Goal: Task Accomplishment & Management: Use online tool/utility

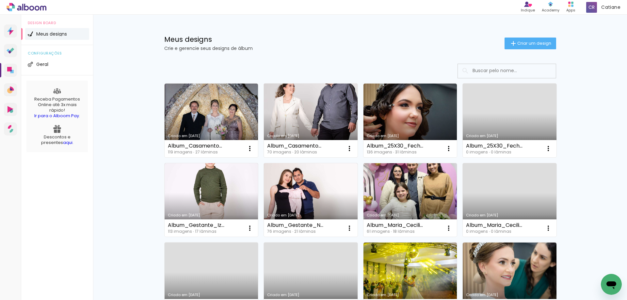
click at [323, 122] on link "Criado em [DATE]" at bounding box center [311, 121] width 94 height 74
